Goal: Connect with others: Join a Team

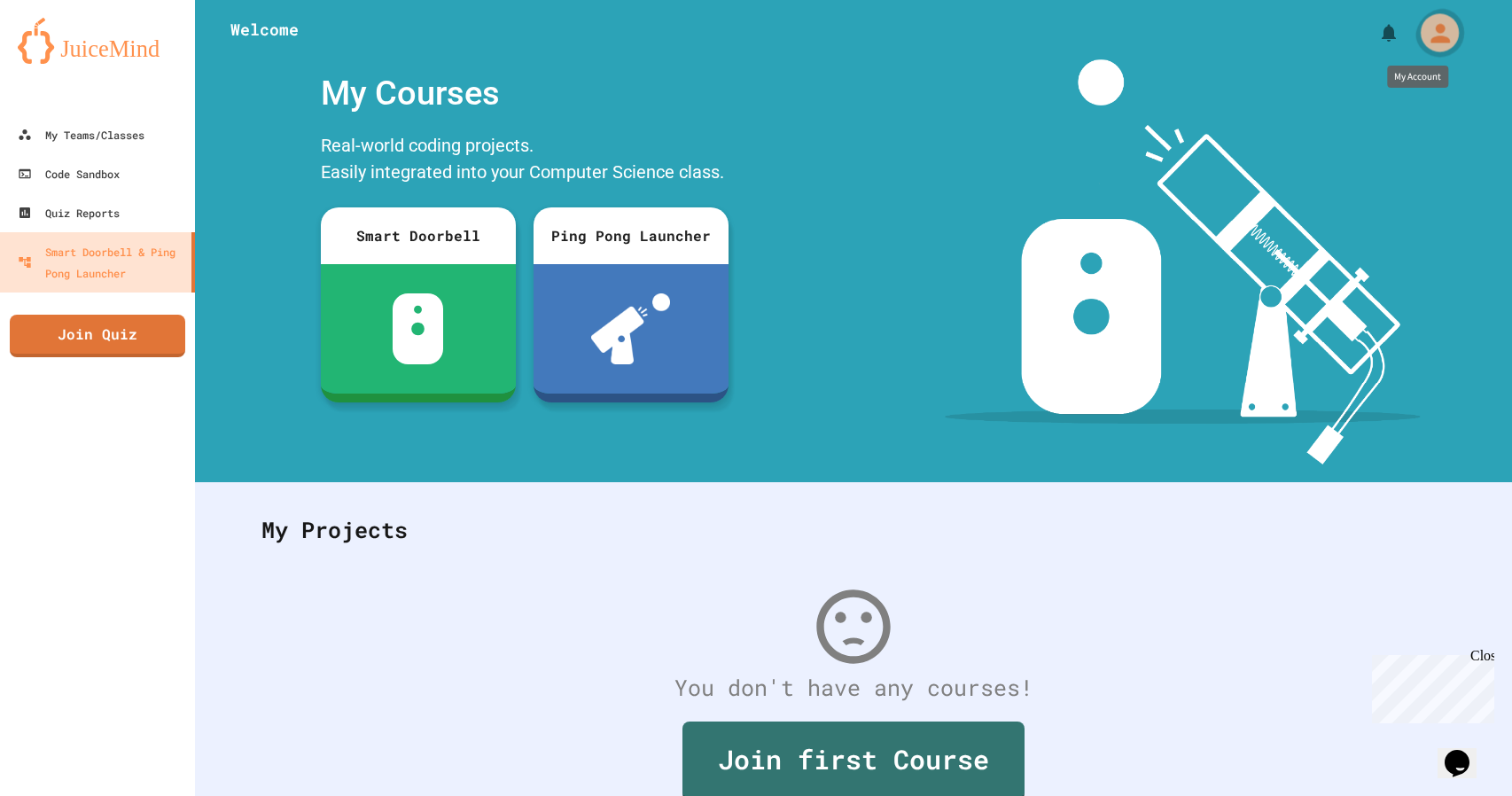
click at [1442, 37] on div "My Account" at bounding box center [1439, 32] width 39 height 39
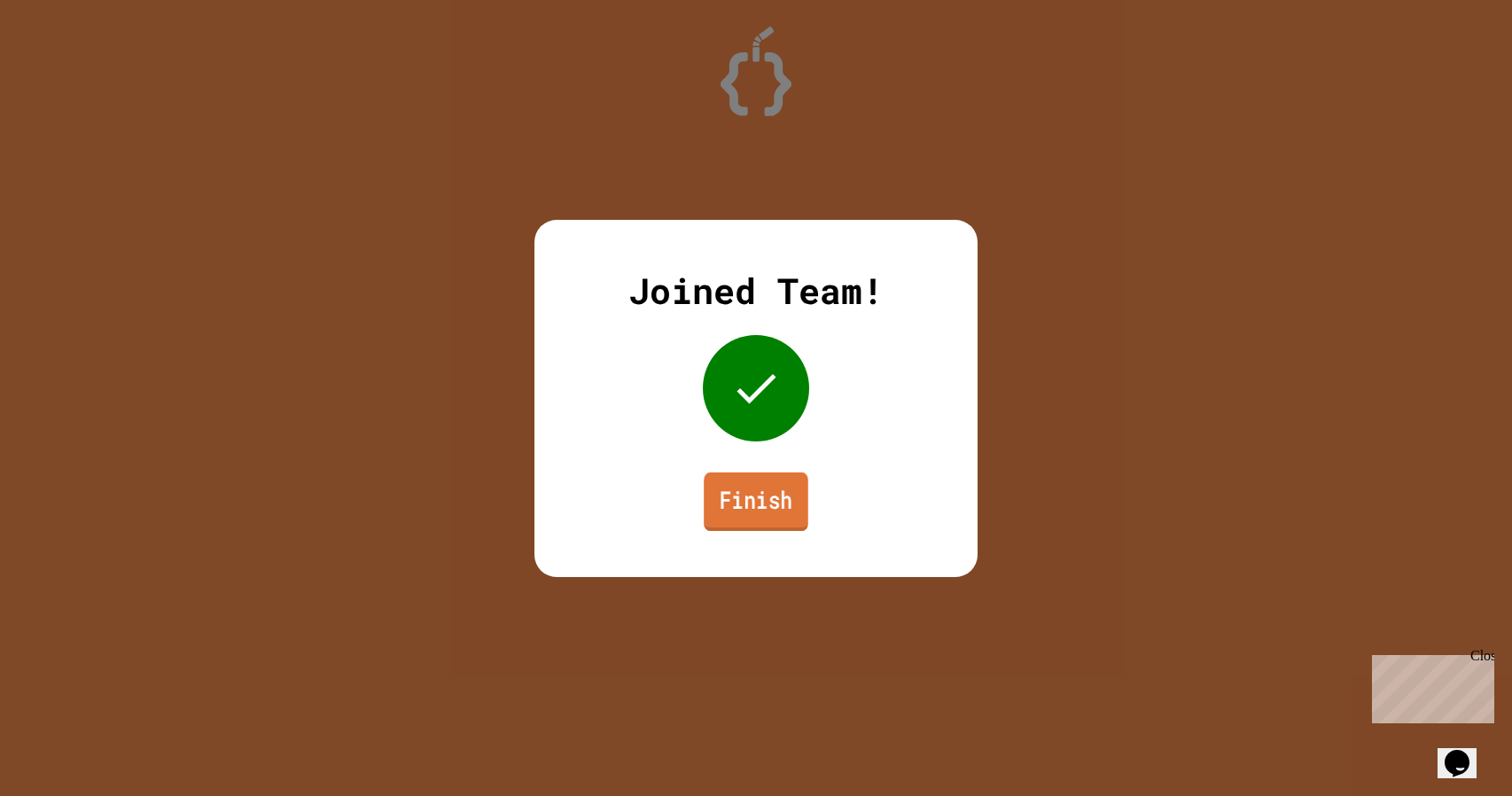
click at [704, 479] on link "Finish" at bounding box center [756, 500] width 105 height 58
